Goal: Information Seeking & Learning: Learn about a topic

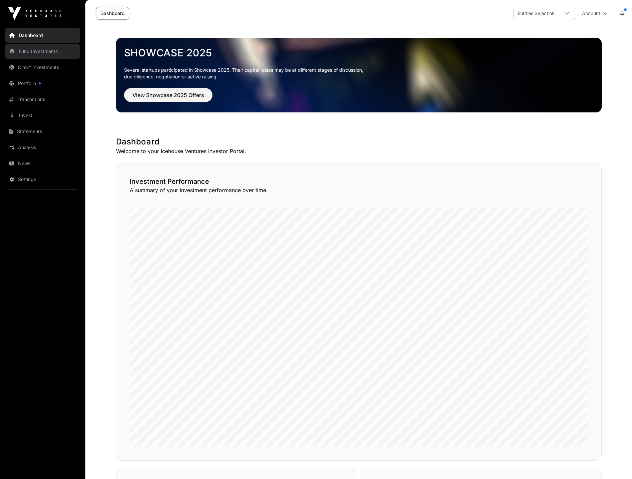
click at [42, 48] on link "Fund Investments" at bounding box center [42, 51] width 75 height 15
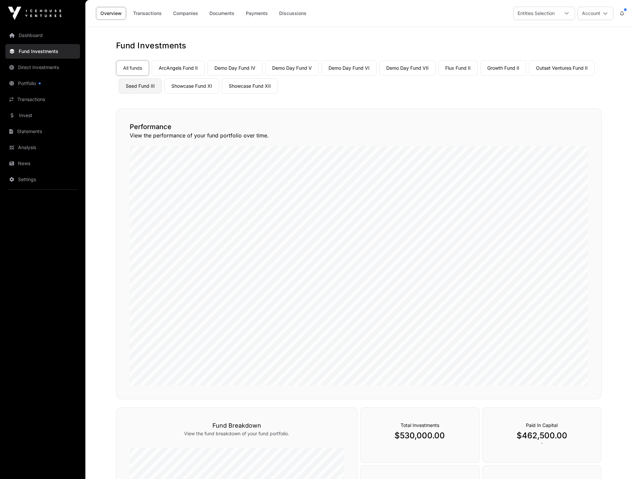
click at [144, 86] on link "Seed Fund III" at bounding box center [140, 85] width 43 height 15
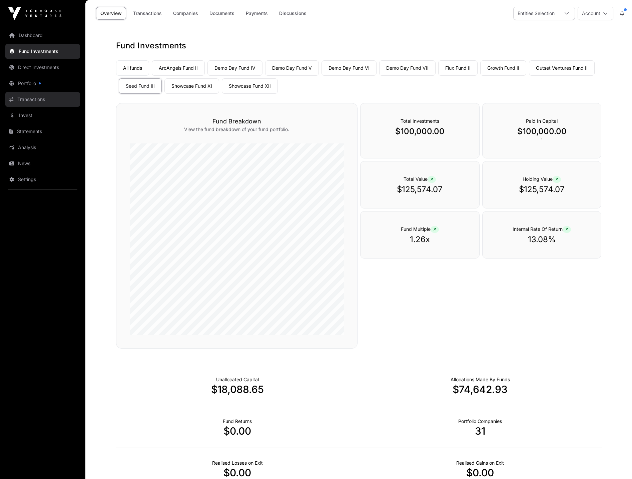
click at [30, 98] on link "Transactions" at bounding box center [42, 99] width 75 height 15
click at [41, 98] on link "Transactions" at bounding box center [42, 99] width 75 height 15
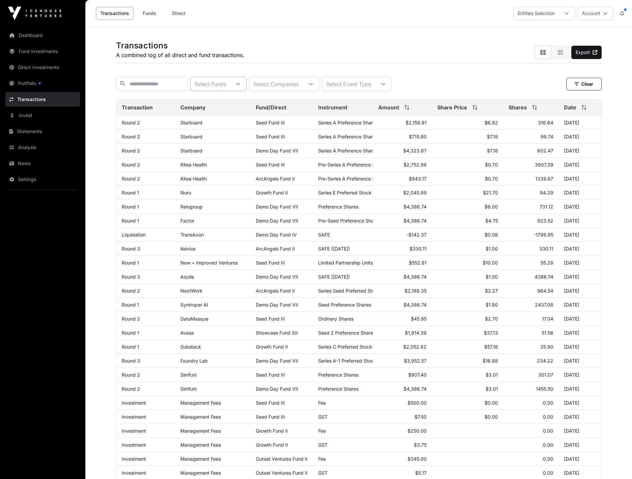
click at [241, 86] on icon at bounding box center [238, 84] width 5 height 5
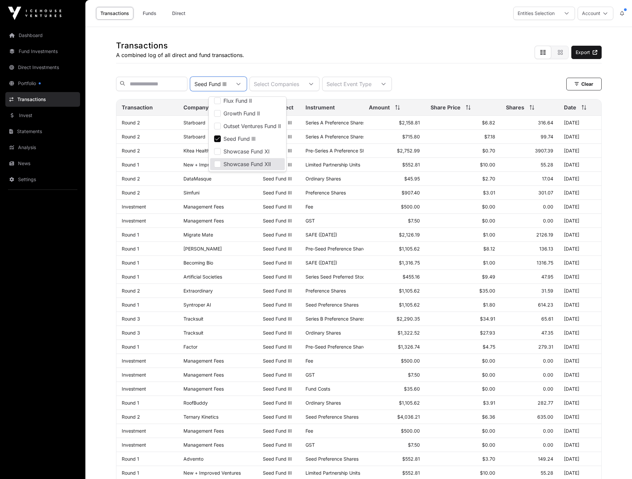
click at [463, 76] on div "Seed Fund III Select Companies Select Event Type Clear Clear Filters" at bounding box center [359, 83] width 486 height 25
click at [386, 86] on icon at bounding box center [383, 84] width 5 height 5
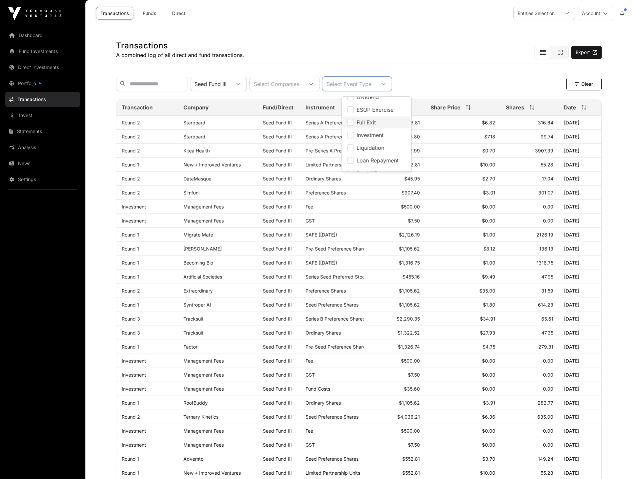
scroll to position [33, 0]
click at [363, 135] on span "Investment" at bounding box center [370, 133] width 27 height 5
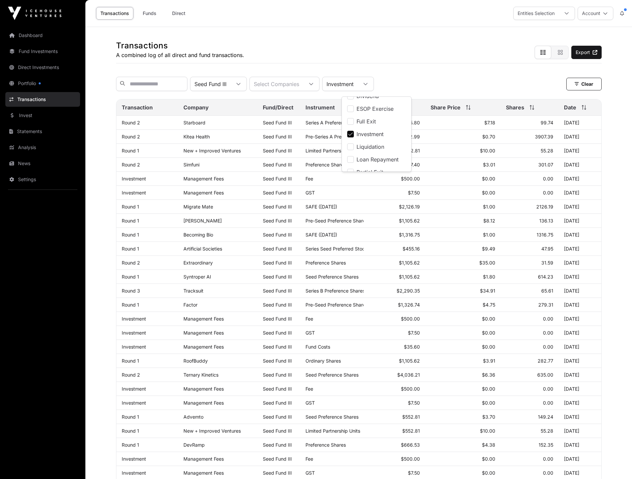
click at [363, 135] on span "Investment" at bounding box center [370, 133] width 27 height 5
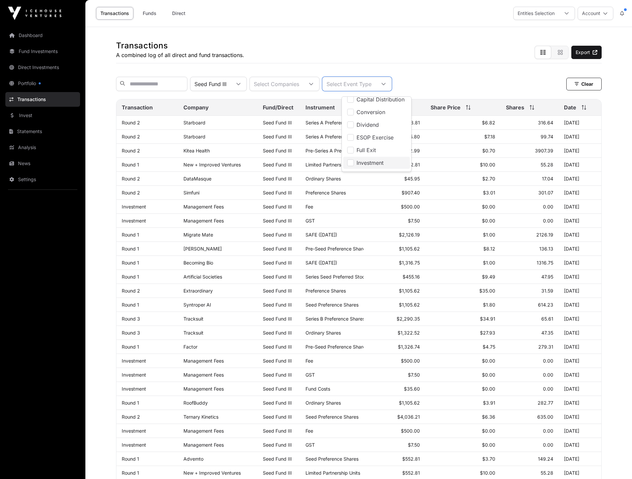
scroll to position [0, 0]
click at [450, 86] on div "Seed Fund III Select Companies Select Event Type Clear" at bounding box center [359, 84] width 486 height 14
click at [392, 111] on div "Amount" at bounding box center [394, 107] width 51 height 8
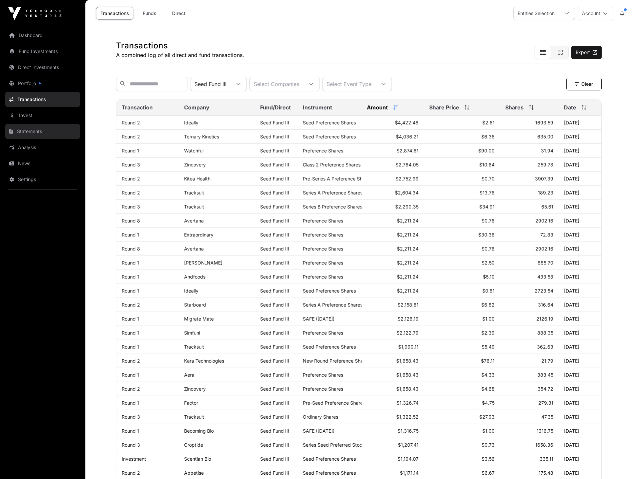
click at [34, 129] on link "Statements" at bounding box center [42, 131] width 75 height 15
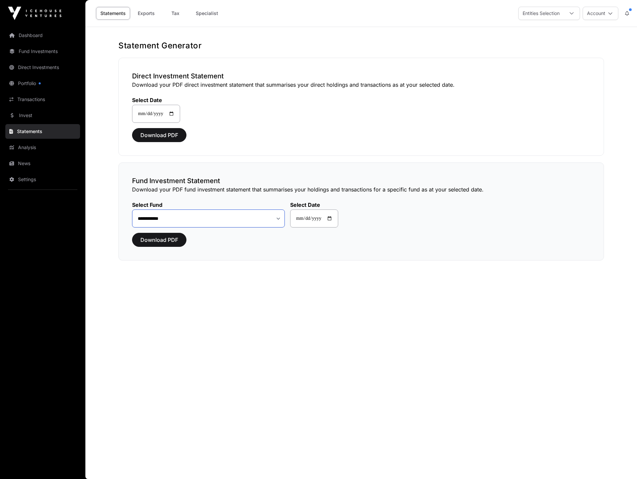
click at [278, 220] on select "**********" at bounding box center [208, 218] width 153 height 18
click at [132, 209] on select "**********" at bounding box center [208, 218] width 153 height 18
click at [161, 239] on span "Download PDF" at bounding box center [159, 240] width 38 height 8
click at [189, 217] on select "**********" at bounding box center [208, 218] width 153 height 18
click at [132, 209] on select "**********" at bounding box center [208, 218] width 153 height 18
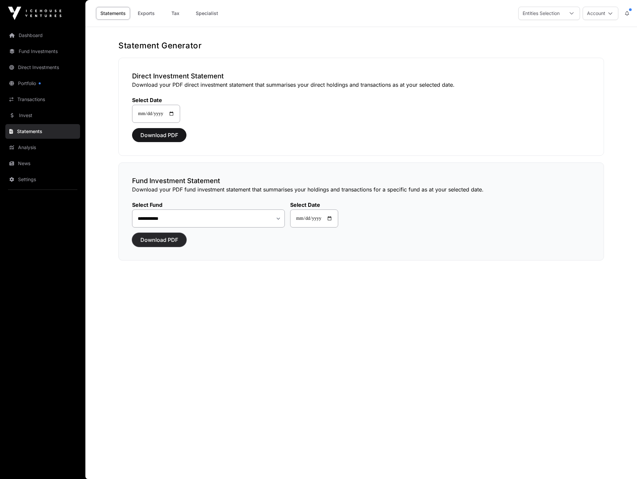
click at [172, 243] on span "Download PDF" at bounding box center [159, 240] width 38 height 8
click at [280, 220] on select "**********" at bounding box center [208, 218] width 153 height 18
select select "**"
click at [132, 209] on select "**********" at bounding box center [208, 218] width 153 height 18
click at [175, 240] on span "Download PDF" at bounding box center [159, 240] width 38 height 8
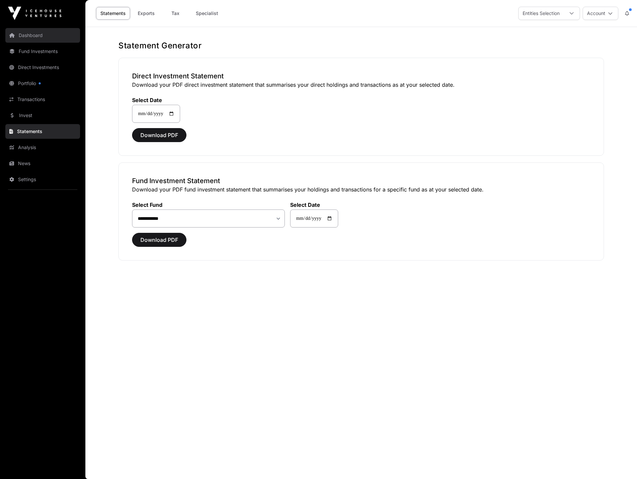
click at [33, 36] on link "Dashboard" at bounding box center [42, 35] width 75 height 15
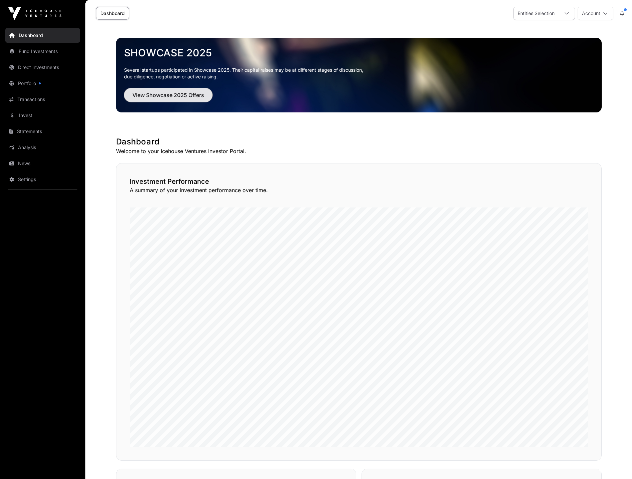
click at [192, 92] on span "View Showcase 2025 Offers" at bounding box center [168, 95] width 72 height 8
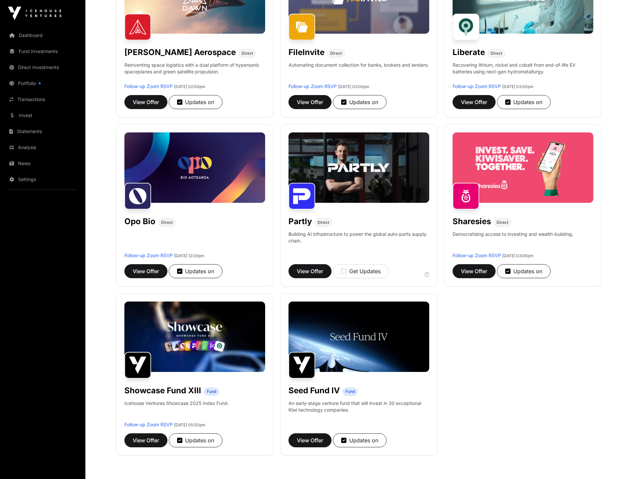
scroll to position [334, 0]
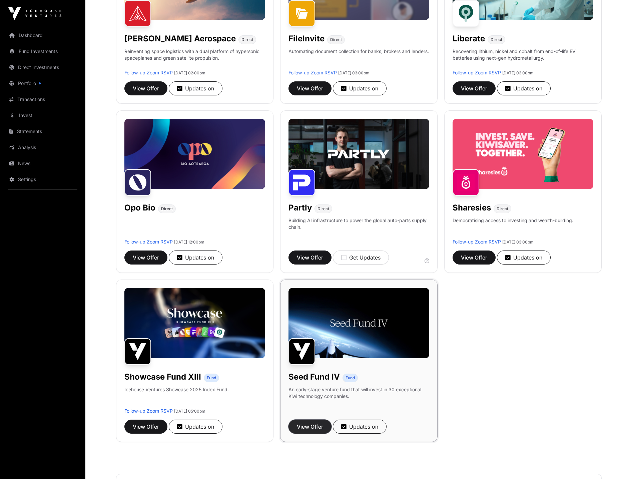
click at [318, 426] on span "View Offer" at bounding box center [310, 427] width 26 height 8
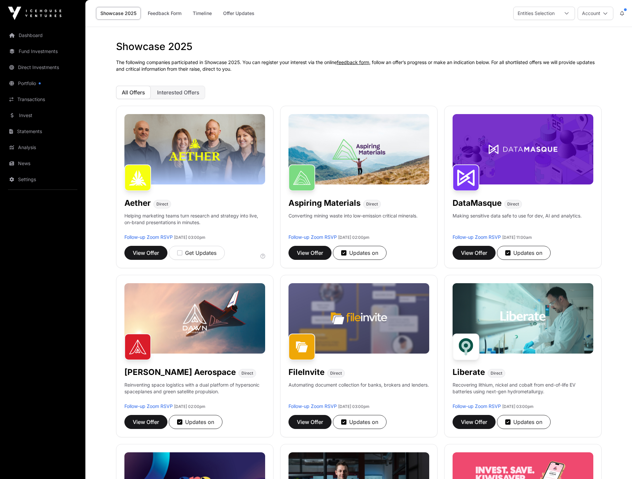
scroll to position [334, 0]
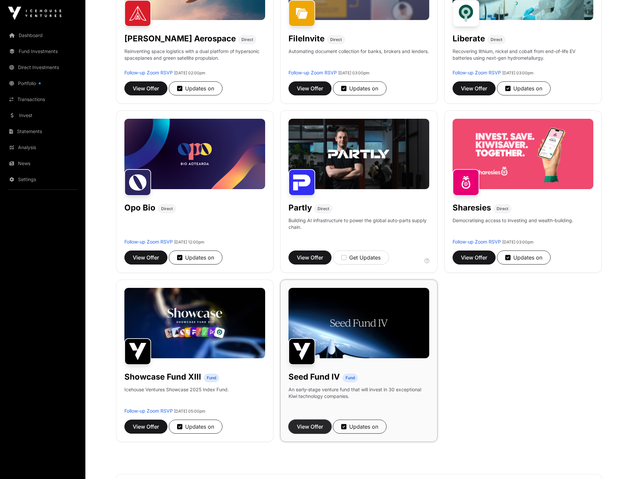
click at [307, 426] on span "View Offer" at bounding box center [310, 427] width 26 height 8
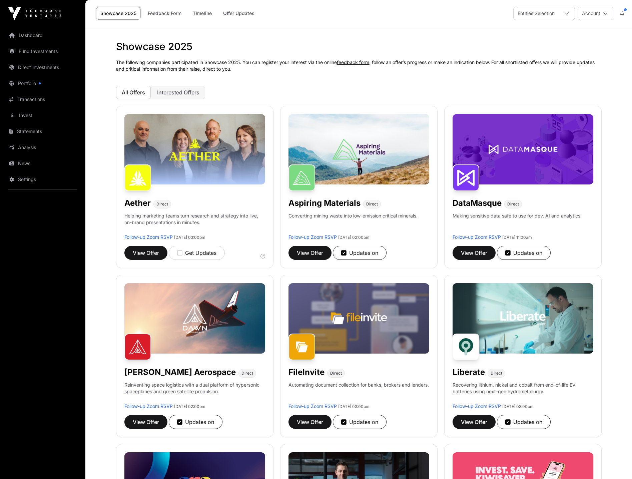
scroll to position [334, 0]
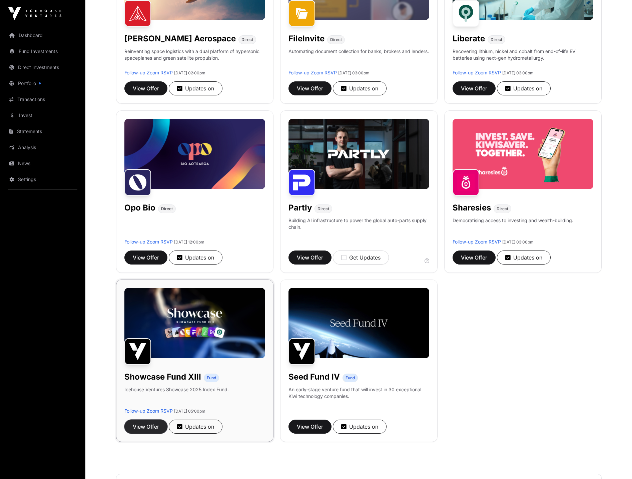
click at [149, 429] on span "View Offer" at bounding box center [146, 427] width 26 height 8
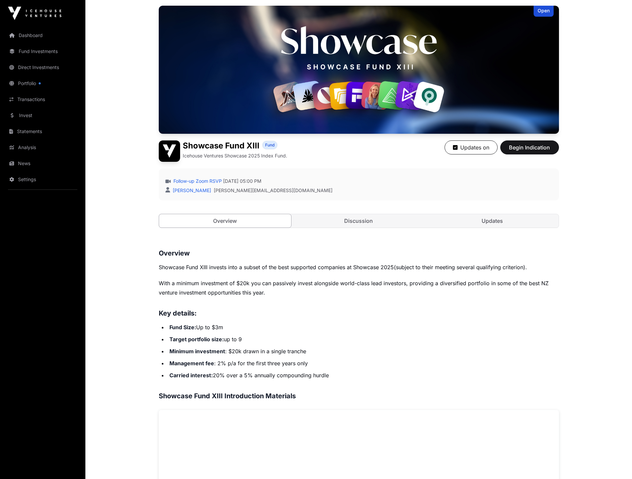
scroll to position [33, 0]
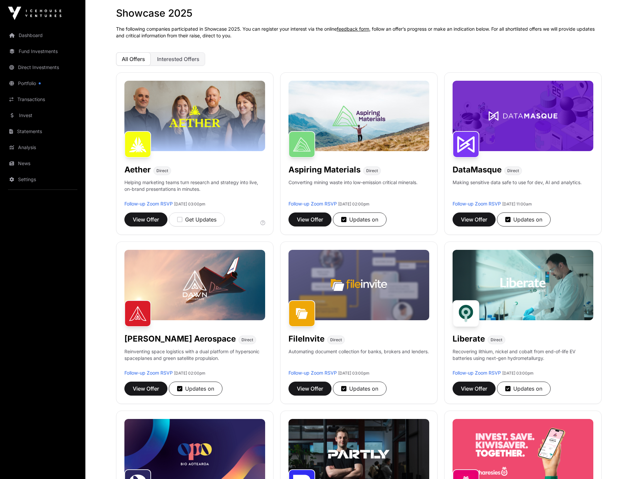
scroll to position [334, 0]
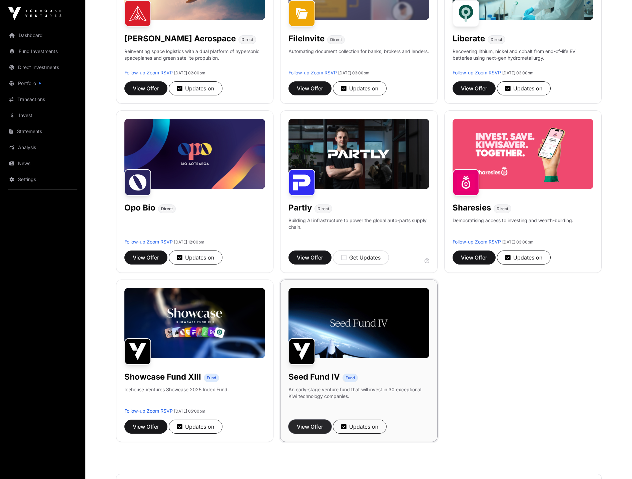
click at [315, 427] on span "View Offer" at bounding box center [310, 427] width 26 height 8
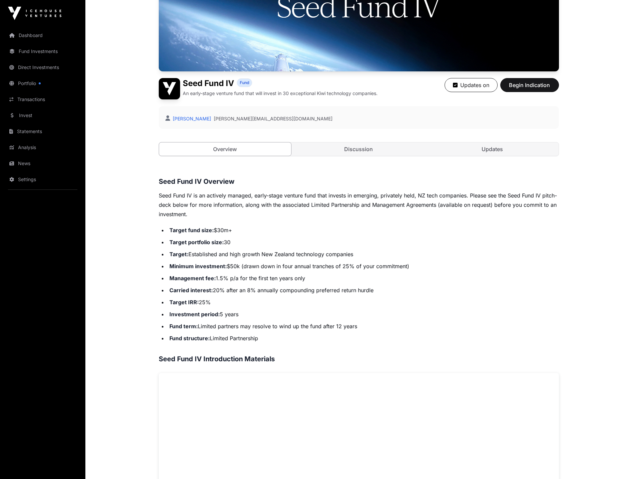
scroll to position [133, 0]
